Goal: Book appointment/travel/reservation

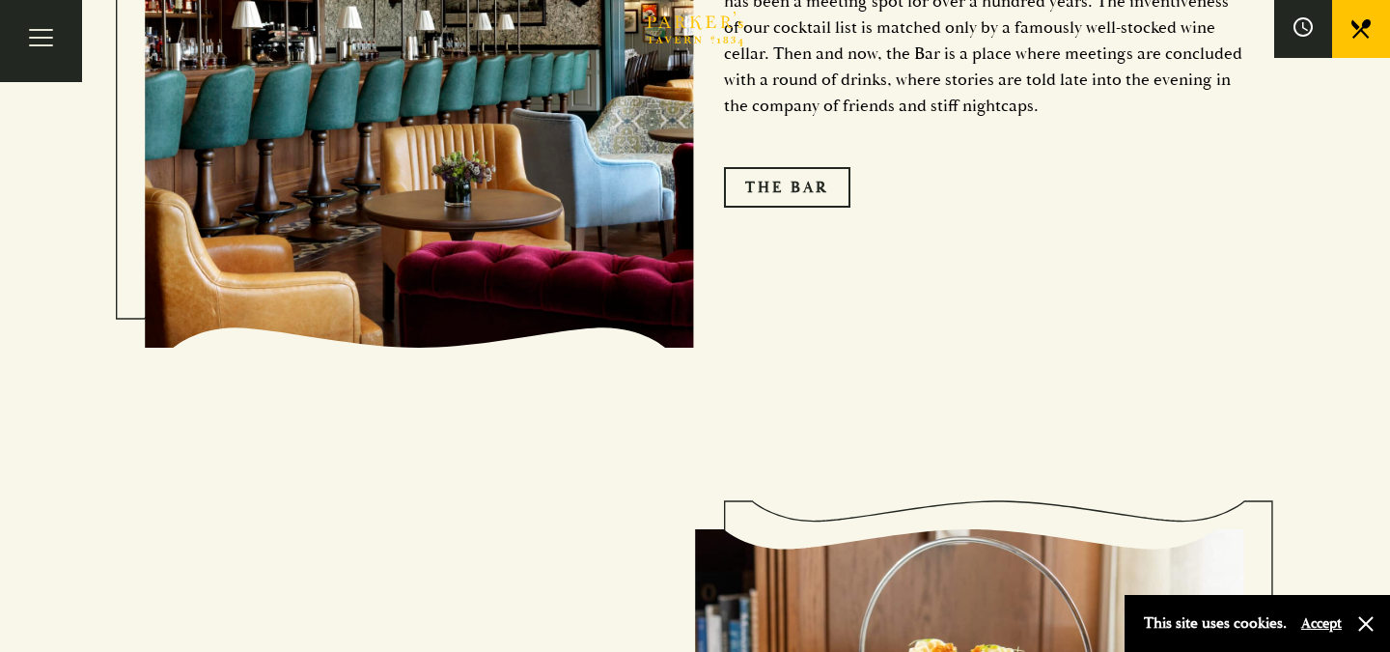
scroll to position [3102, 0]
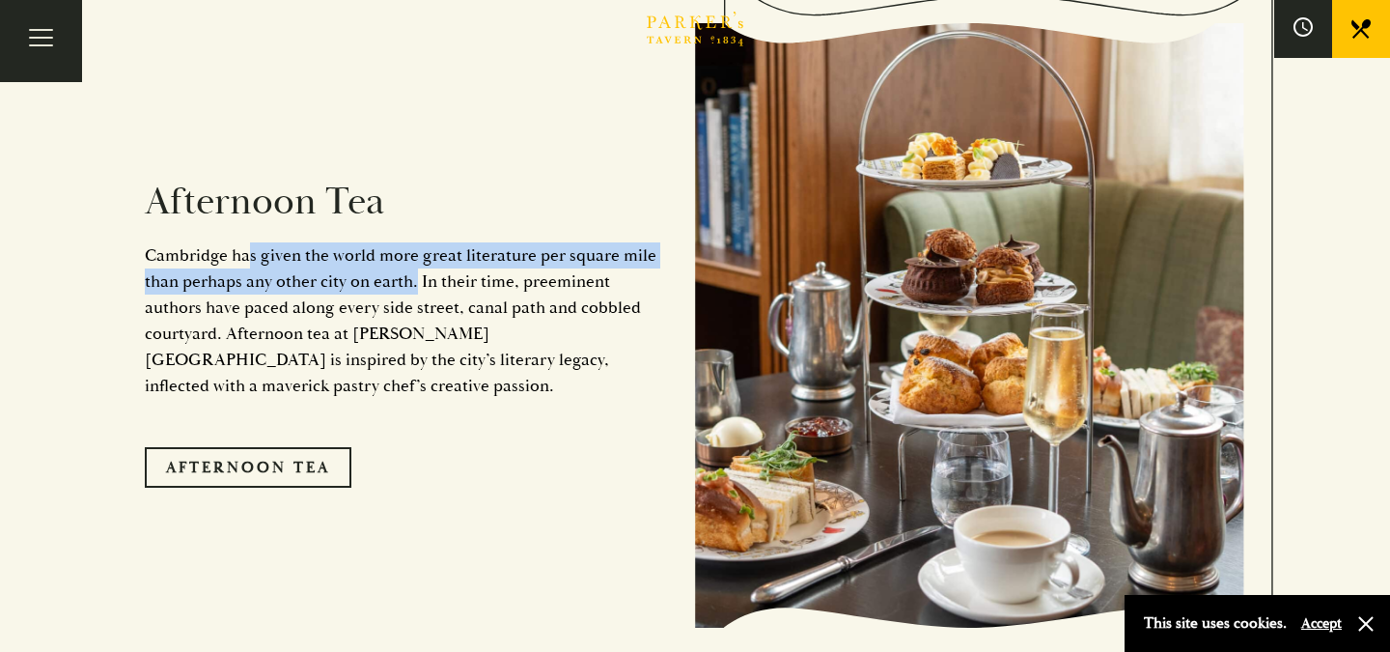
drag, startPoint x: 247, startPoint y: 248, endPoint x: 416, endPoint y: 265, distance: 169.7
click at [416, 265] on p "Cambridge has given the world more great literature per square mile than perhap…" at bounding box center [405, 320] width 521 height 156
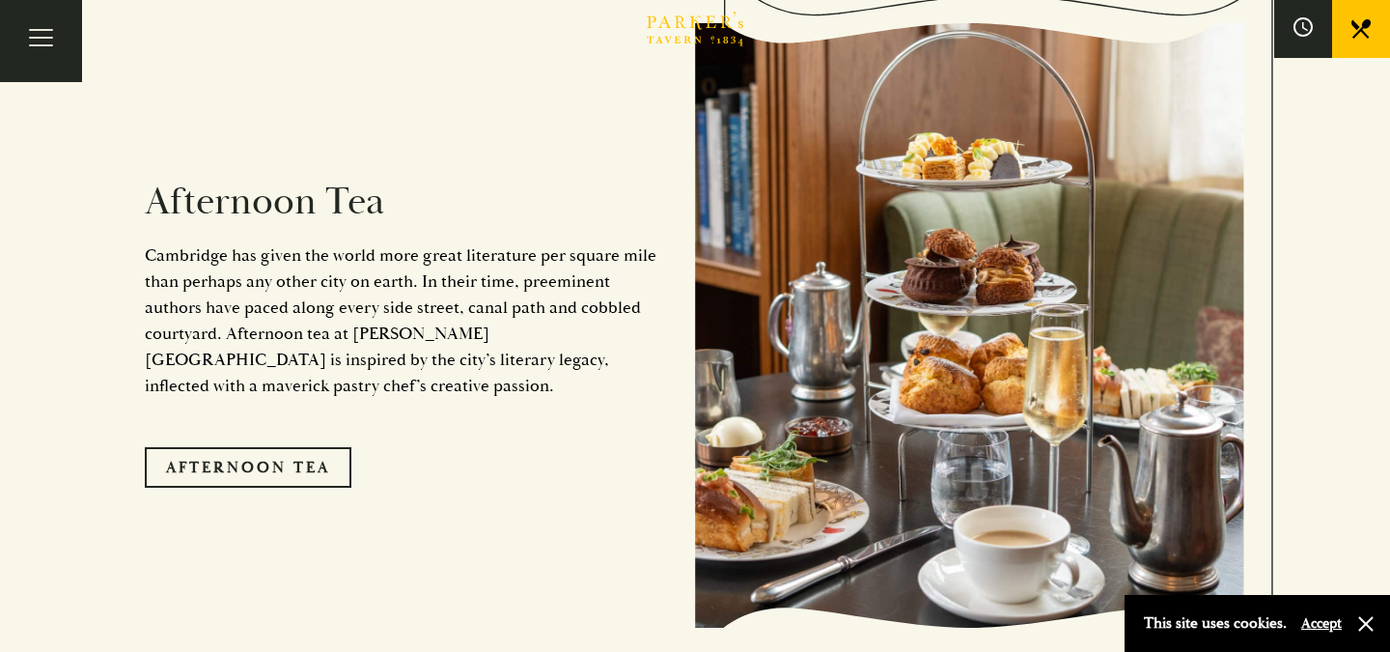
click at [322, 312] on p "Cambridge has given the world more great literature per square mile than perhap…" at bounding box center [405, 320] width 521 height 156
drag, startPoint x: 322, startPoint y: 314, endPoint x: 366, endPoint y: 323, distance: 44.5
click at [366, 323] on p "Cambridge has given the world more great literature per square mile than perhap…" at bounding box center [405, 320] width 521 height 156
click at [307, 447] on link "Afternoon Tea" at bounding box center [248, 467] width 207 height 41
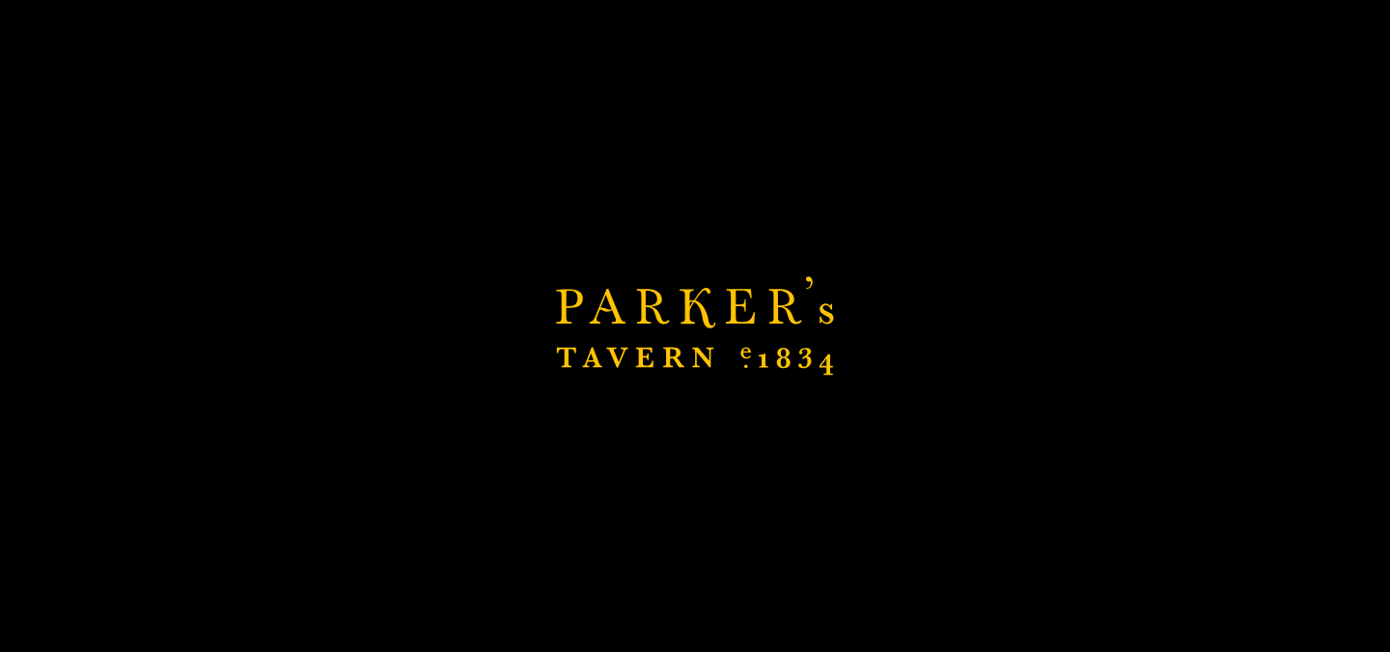
scroll to position [3632, 0]
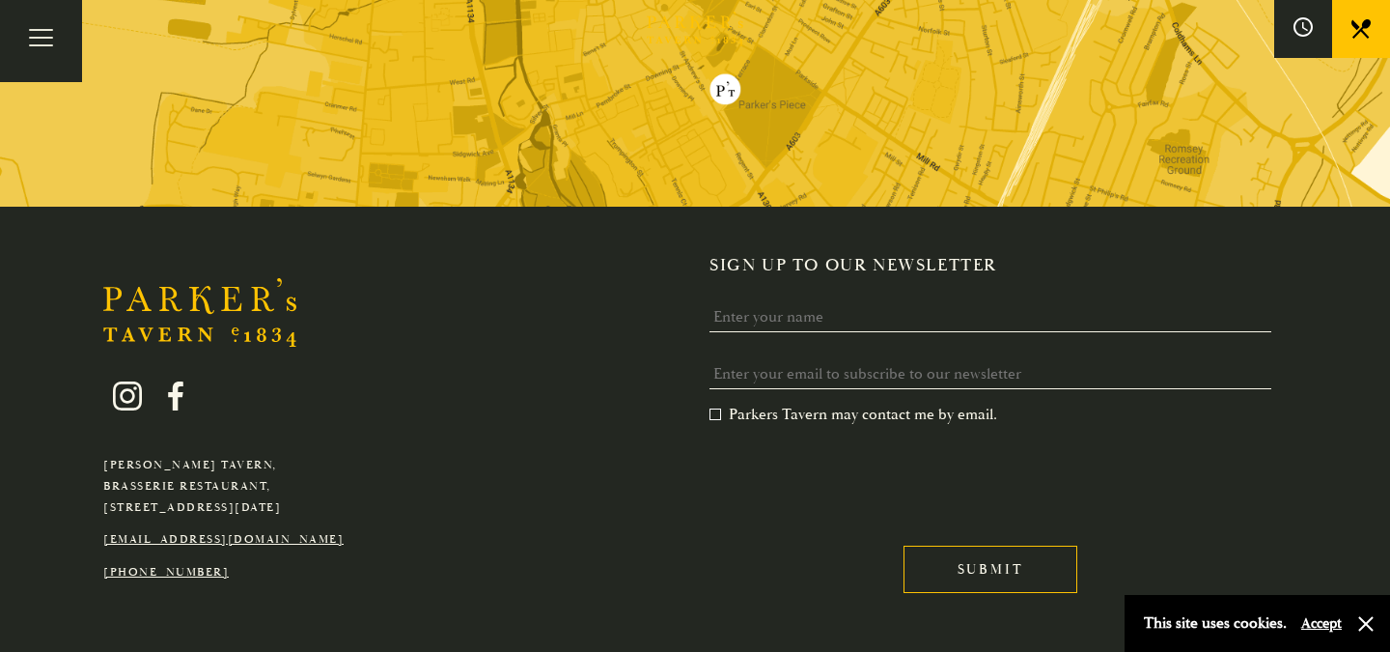
scroll to position [2429, 0]
